Goal: Information Seeking & Learning: Learn about a topic

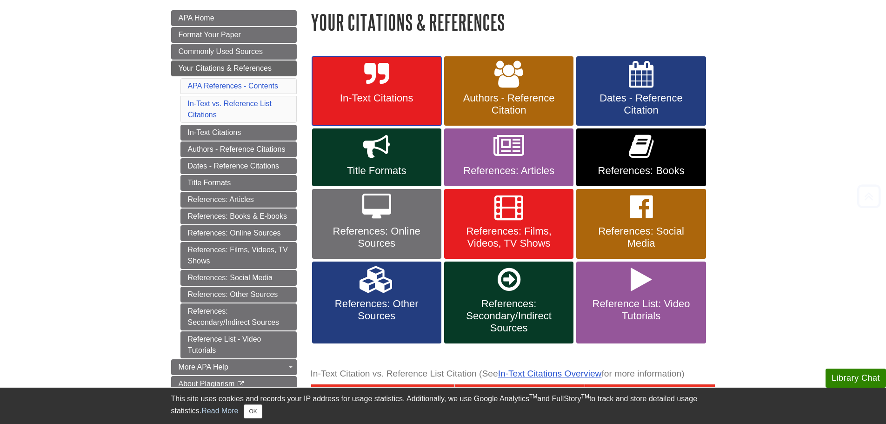
scroll to position [140, 0]
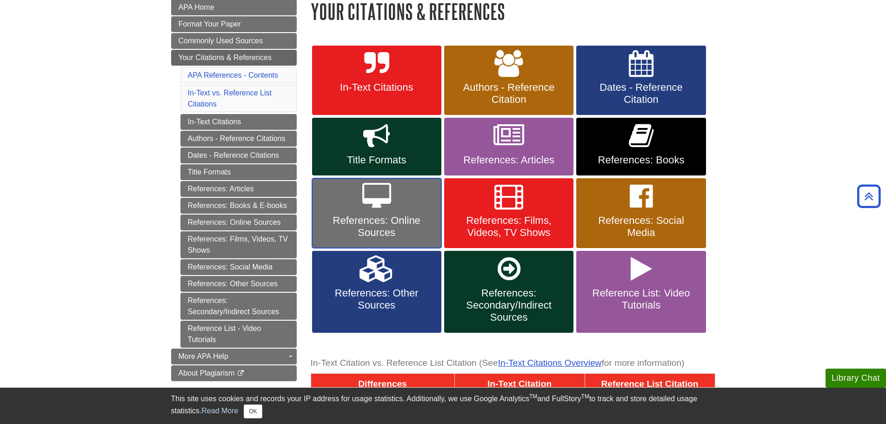
drag, startPoint x: 418, startPoint y: 207, endPoint x: 418, endPoint y: 212, distance: 5.1
click at [418, 207] on link "References: Online Sources" at bounding box center [376, 213] width 129 height 70
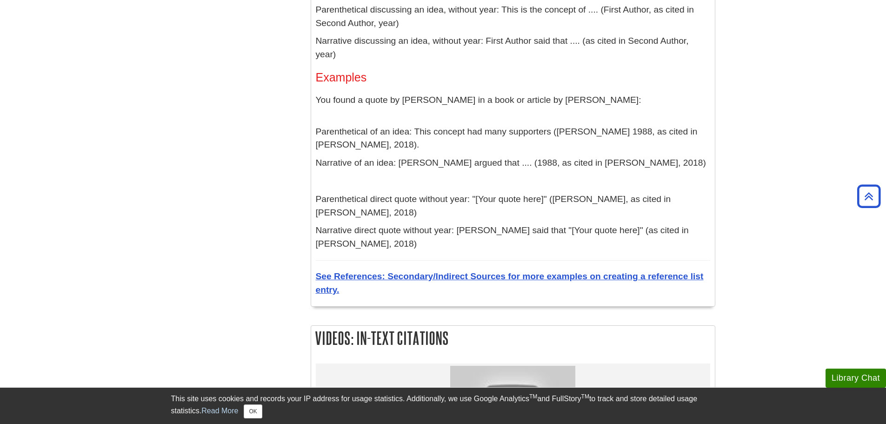
scroll to position [2699, 0]
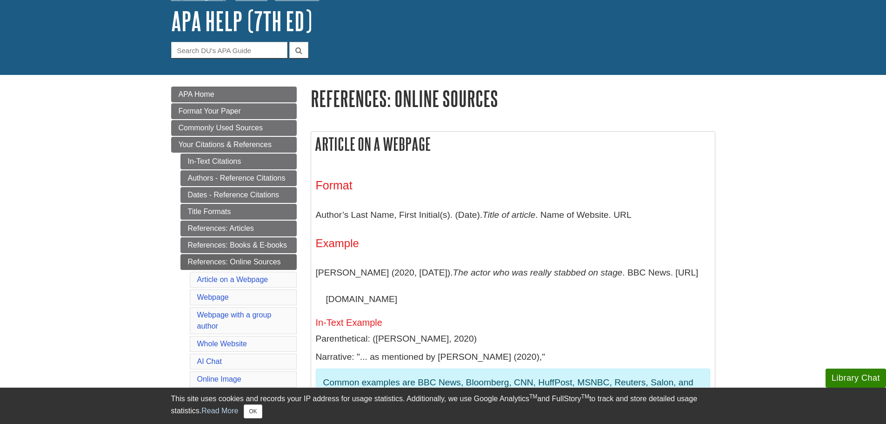
scroll to position [186, 0]
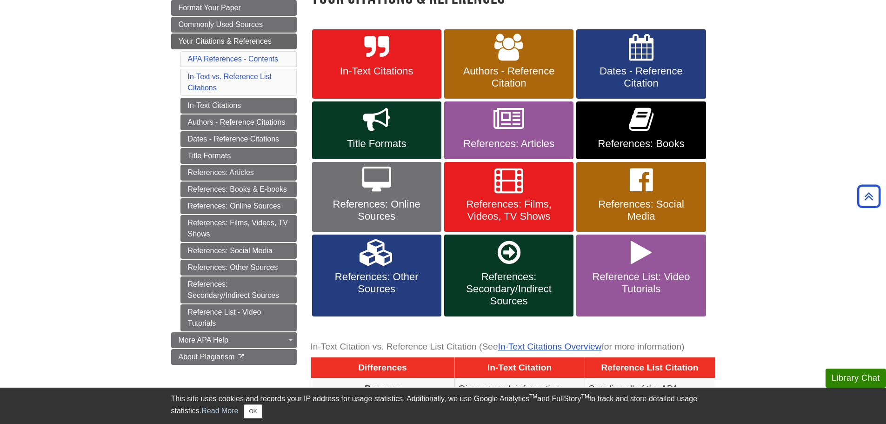
scroll to position [140, 0]
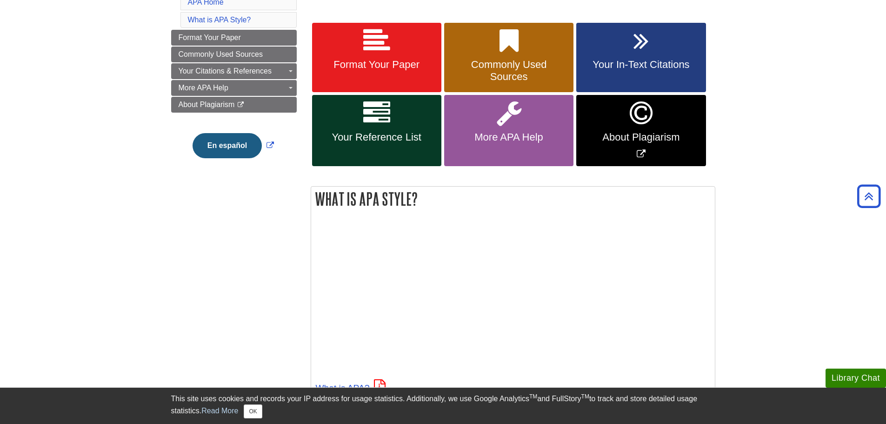
scroll to position [140, 0]
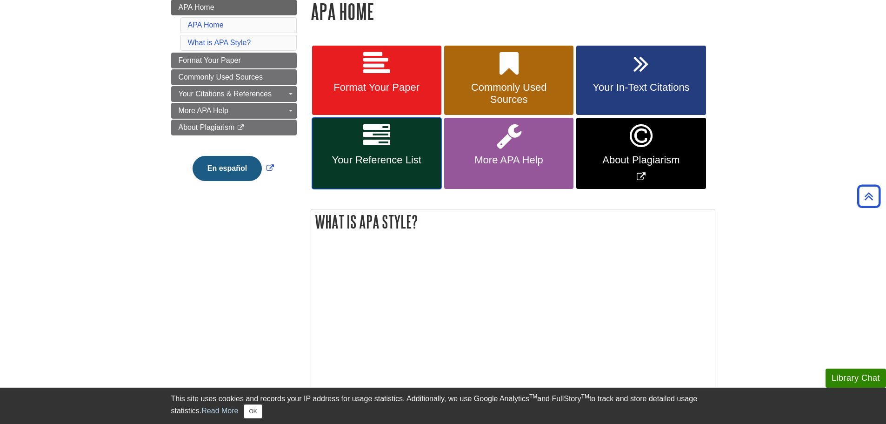
click at [426, 150] on link "Your Reference List" at bounding box center [376, 153] width 129 height 71
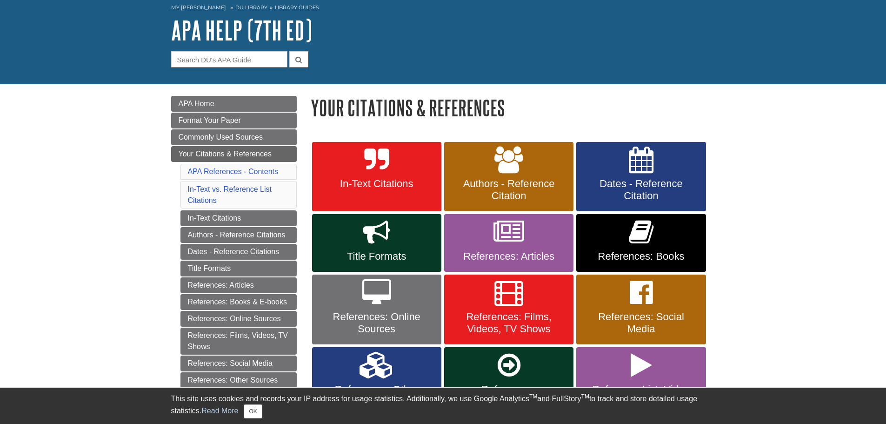
scroll to position [93, 0]
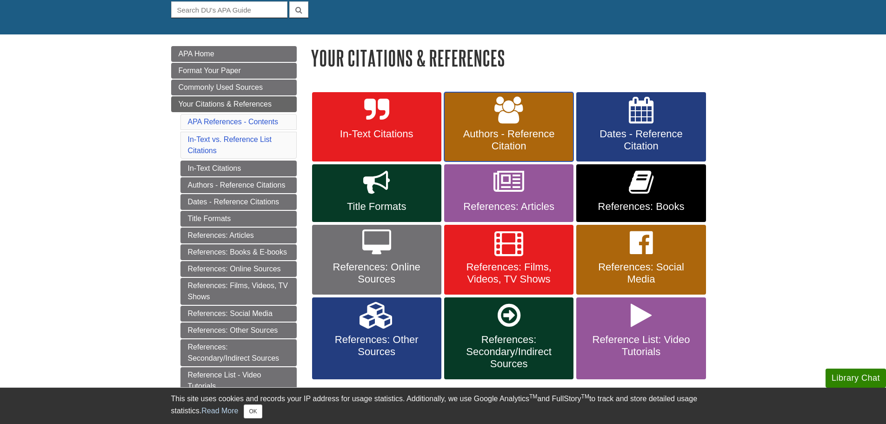
click at [493, 127] on link "Authors - Reference Citation" at bounding box center [508, 127] width 129 height 70
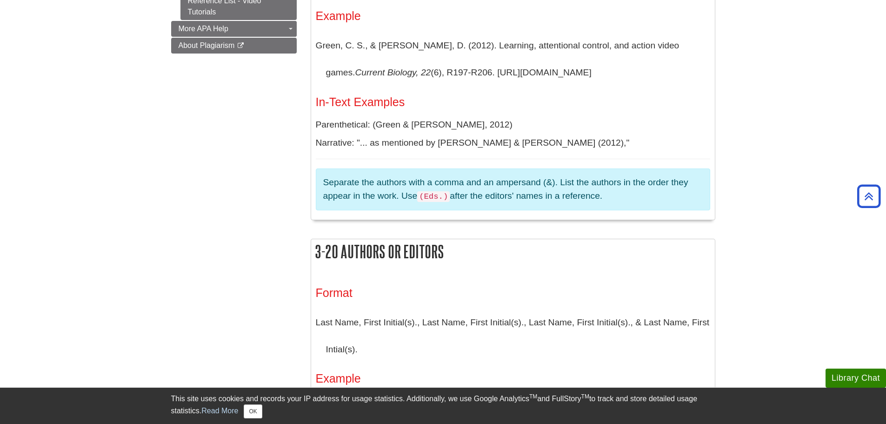
scroll to position [977, 0]
